Goal: Navigation & Orientation: Go to known website

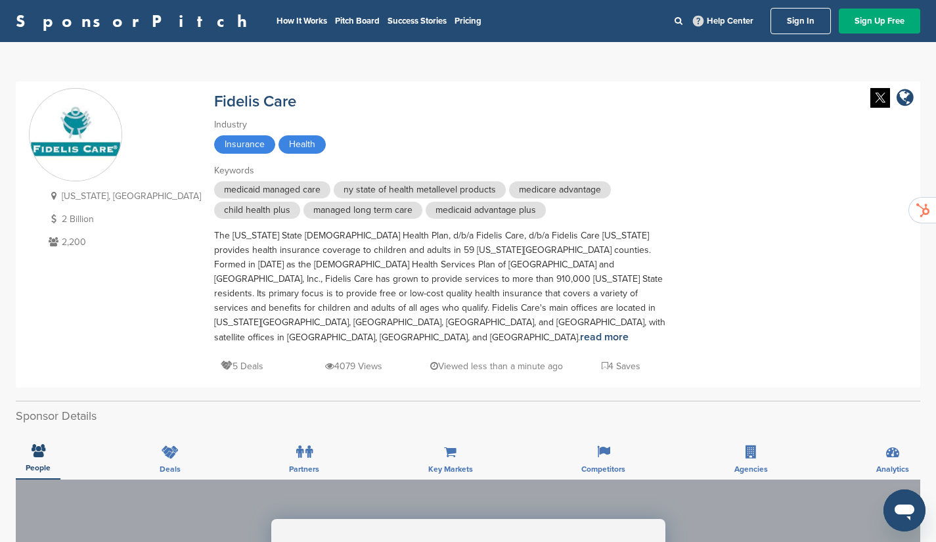
click at [815, 24] on link "Sign In" at bounding box center [801, 21] width 60 height 26
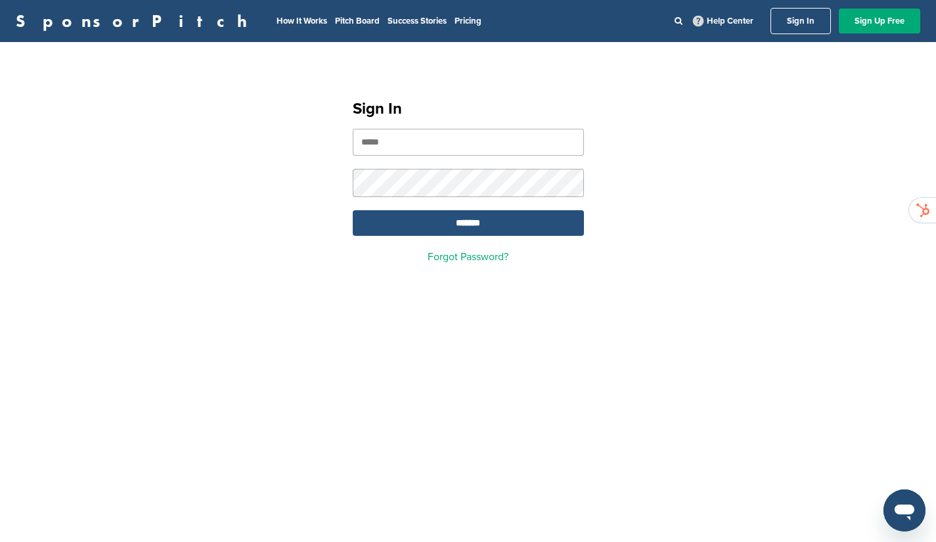
type input "**********"
click at [513, 226] on input "*******" at bounding box center [468, 223] width 231 height 26
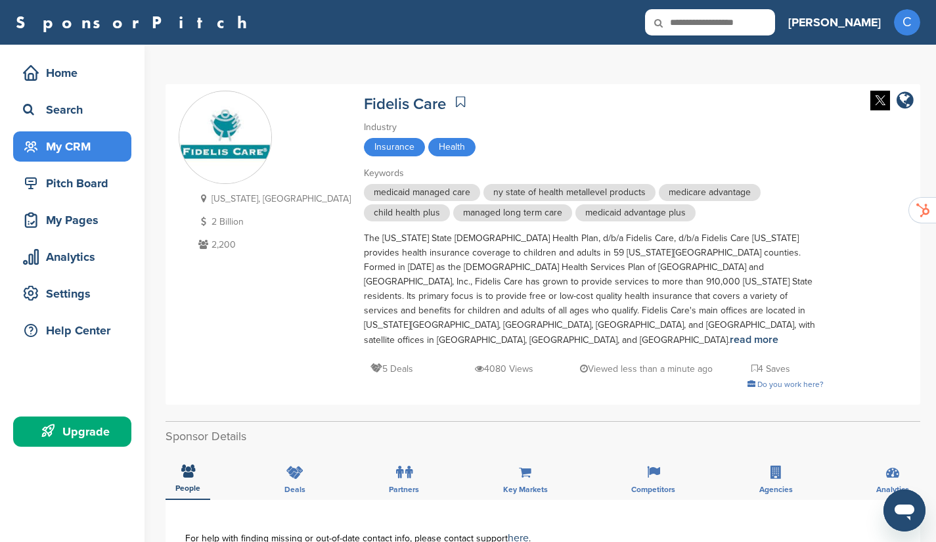
click at [85, 143] on div "My CRM" at bounding box center [76, 147] width 112 height 24
